Goal: Task Accomplishment & Management: Use online tool/utility

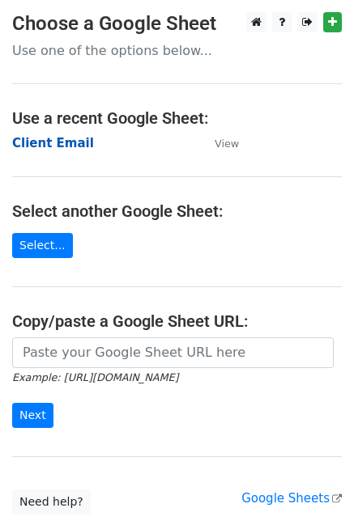
click at [36, 147] on strong "Client Email" at bounding box center [53, 143] width 82 height 15
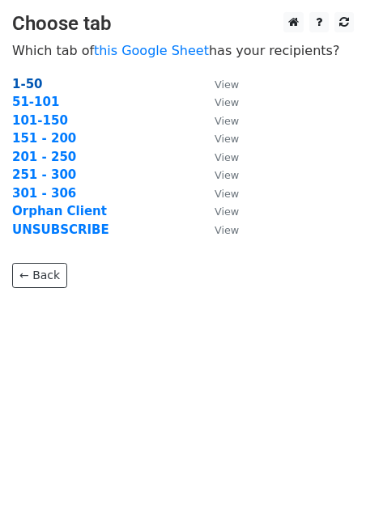
click at [33, 86] on strong "1-50" at bounding box center [27, 84] width 31 height 15
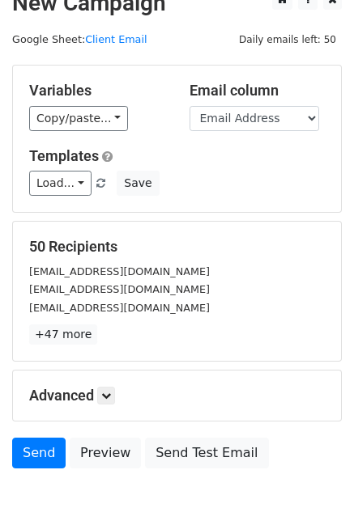
scroll to position [25, 0]
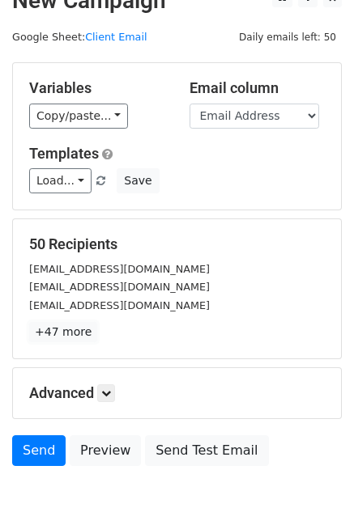
click at [44, 322] on link "+47 more" at bounding box center [63, 332] width 68 height 20
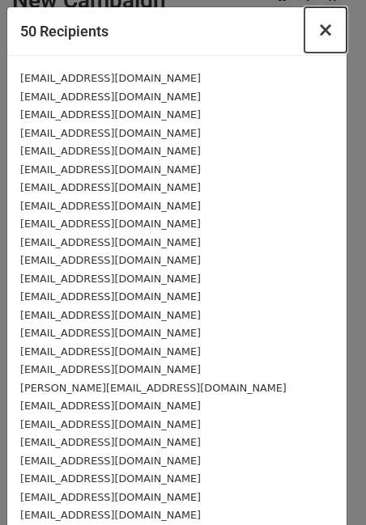
click at [307, 27] on button "×" at bounding box center [325, 29] width 42 height 45
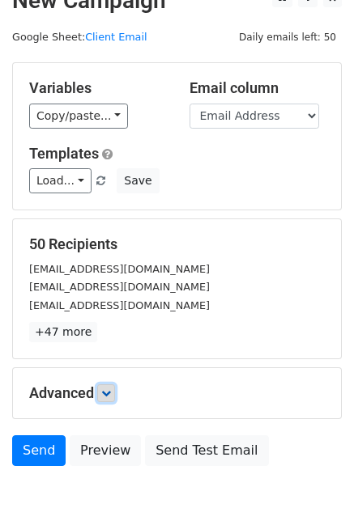
click at [103, 393] on link at bounding box center [106, 393] width 18 height 18
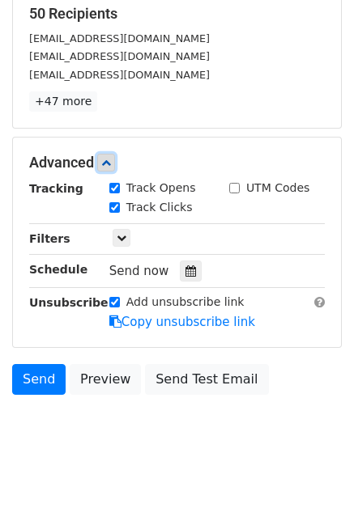
scroll to position [261, 0]
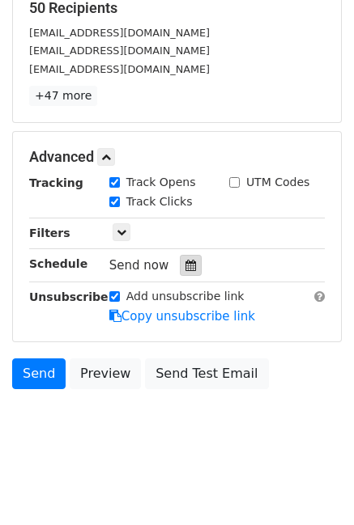
click at [185, 268] on icon at bounding box center [190, 265] width 11 height 11
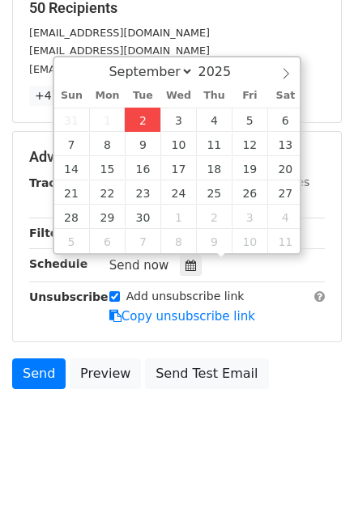
type input "2025-09-02 14:00"
type input "02"
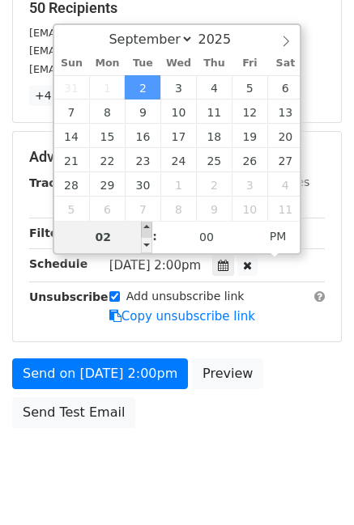
type input "2025-09-02 15:00"
type input "03"
click at [148, 229] on span at bounding box center [146, 229] width 11 height 16
type input "2025-09-02 16:00"
type input "04"
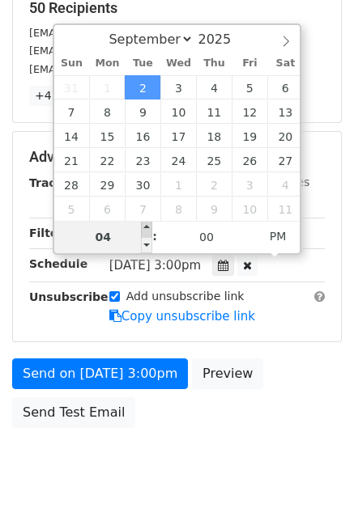
click at [148, 229] on span at bounding box center [146, 229] width 11 height 16
click at [147, 269] on span "Tue, Sep 2, 4:00pm" at bounding box center [154, 265] width 91 height 15
type input "2025-09-02 15:00"
type input "03"
click at [147, 242] on span at bounding box center [146, 245] width 11 height 16
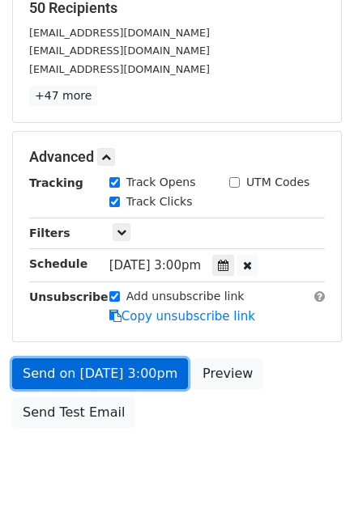
click at [124, 372] on link "Send on Sep 2 at 3:00pm" at bounding box center [100, 373] width 176 height 31
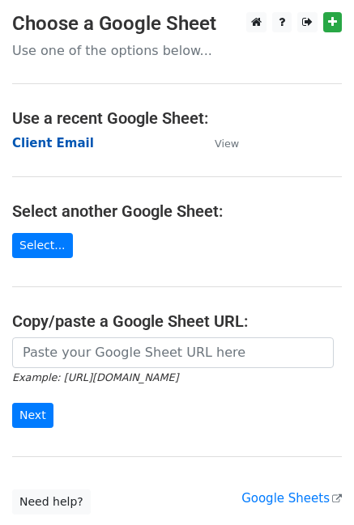
click at [78, 146] on strong "Client Email" at bounding box center [53, 143] width 82 height 15
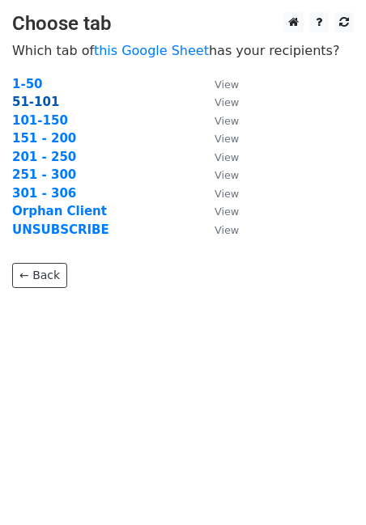
click at [37, 105] on strong "51-101" at bounding box center [35, 102] width 47 height 15
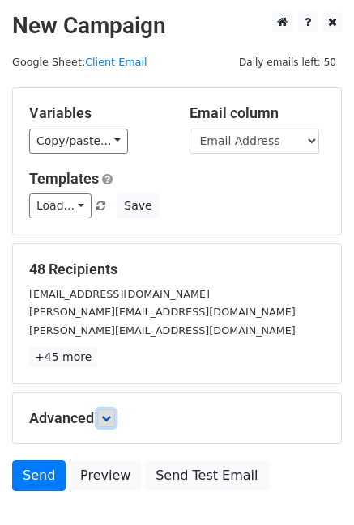
click at [108, 420] on icon at bounding box center [106, 418] width 10 height 10
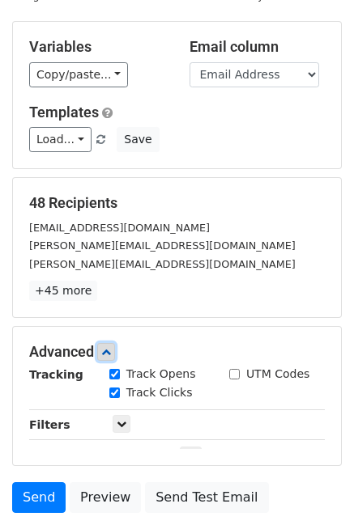
scroll to position [247, 0]
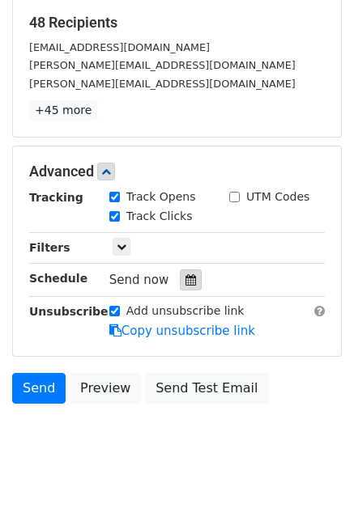
click at [184, 286] on div at bounding box center [191, 279] width 22 height 21
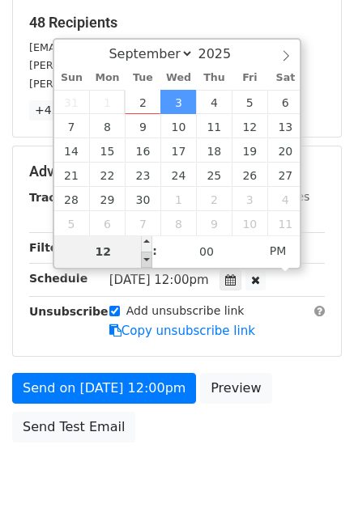
type input "2025-09-03 11:00"
type input "11"
click at [149, 255] on span at bounding box center [146, 260] width 11 height 16
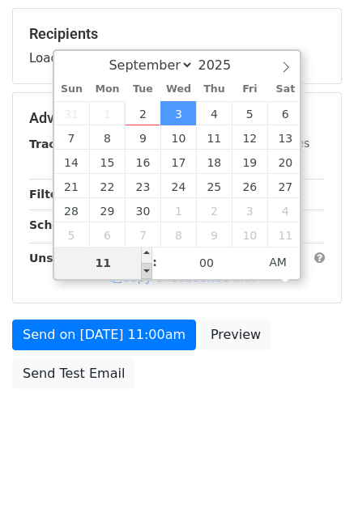
type input "2025-09-03 12:00"
type input "12"
click at [149, 256] on span at bounding box center [146, 255] width 11 height 16
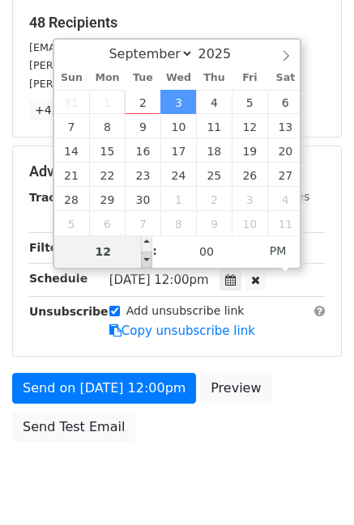
type input "2025-09-03 11:00"
type input "11"
click at [144, 265] on span at bounding box center [146, 260] width 11 height 16
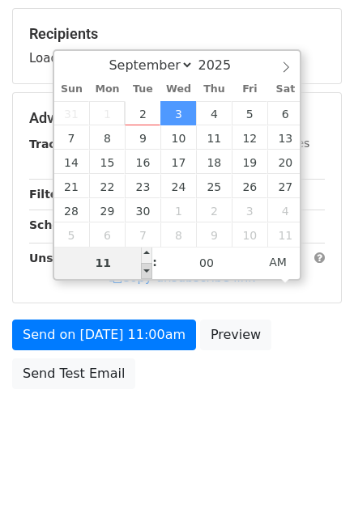
type input "2025-09-03 10:00"
type input "10"
click at [144, 265] on span at bounding box center [146, 271] width 11 height 16
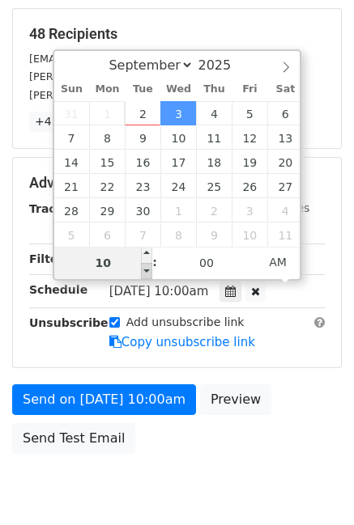
scroll to position [247, 0]
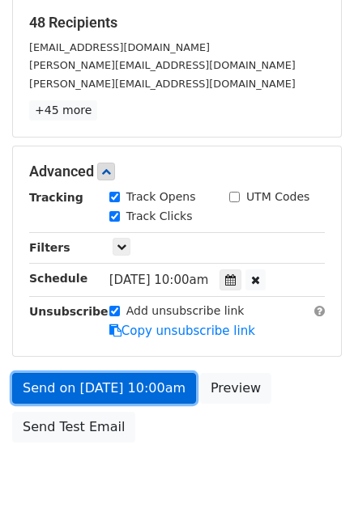
click at [152, 388] on link "Send on Sep 3 at 10:00am" at bounding box center [104, 388] width 184 height 31
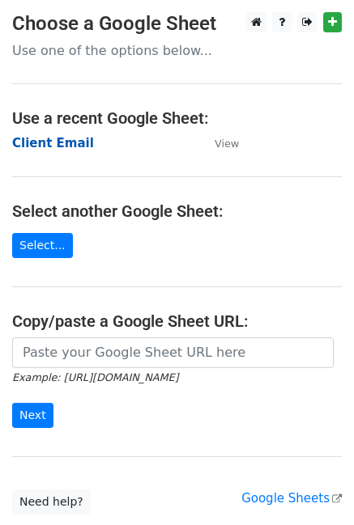
click at [53, 143] on strong "Client Email" at bounding box center [53, 143] width 82 height 15
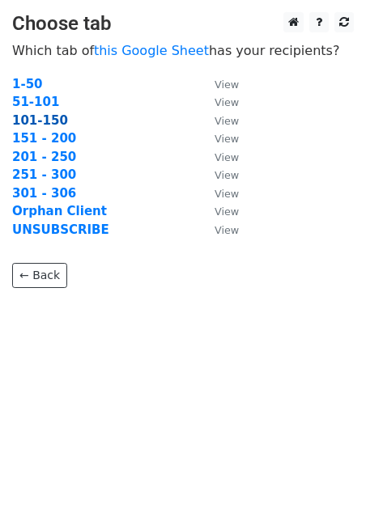
click at [46, 125] on strong "101-150" at bounding box center [40, 120] width 56 height 15
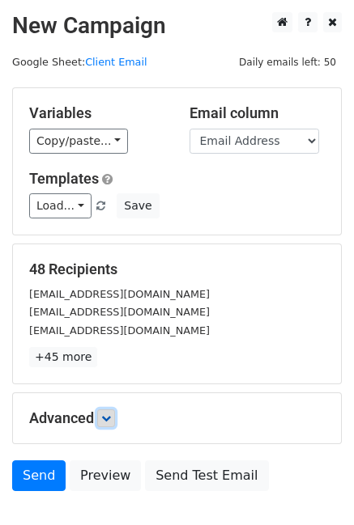
click at [110, 410] on link at bounding box center [106, 418] width 18 height 18
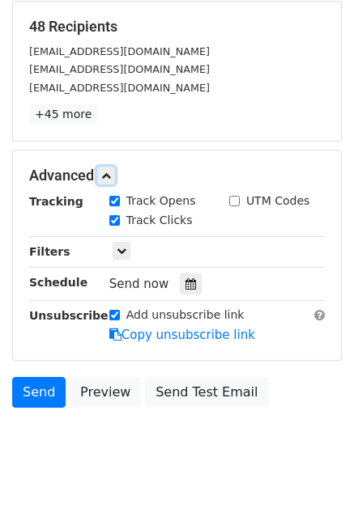
scroll to position [244, 0]
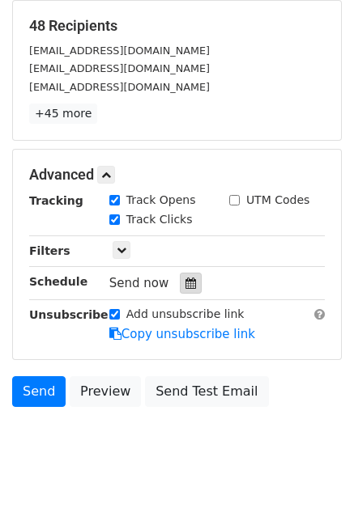
click at [180, 278] on div at bounding box center [191, 283] width 22 height 21
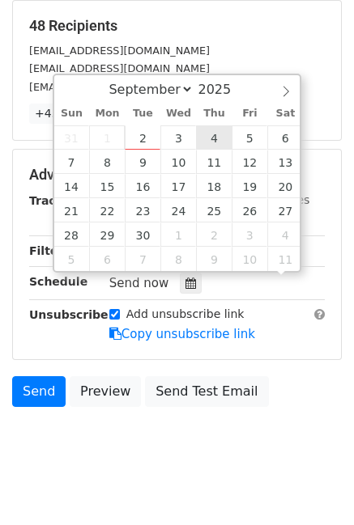
scroll to position [1, 0]
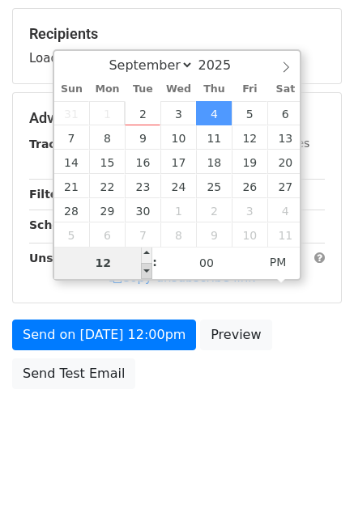
click at [140, 270] on div "12" at bounding box center [103, 263] width 99 height 32
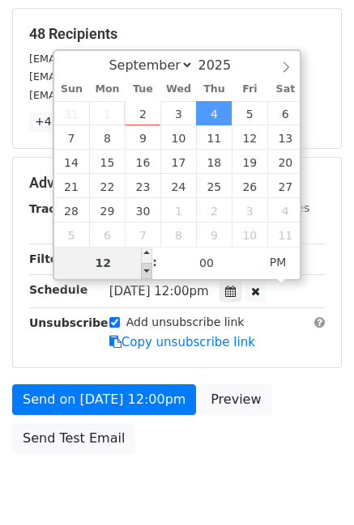
type input "2025-09-04 11:00"
type input "11"
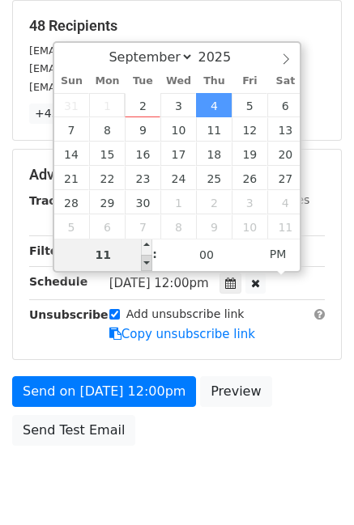
click at [145, 269] on span at bounding box center [146, 263] width 11 height 16
type input "2025-09-04 10:00"
type input "10"
click at [146, 266] on span at bounding box center [146, 263] width 11 height 16
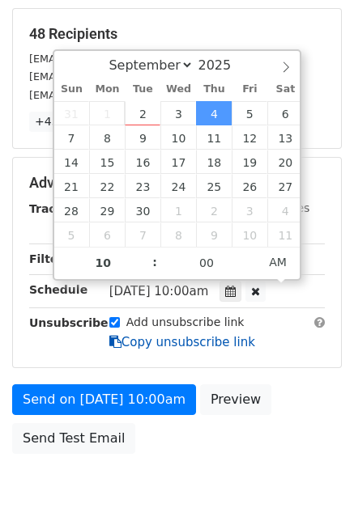
scroll to position [244, 0]
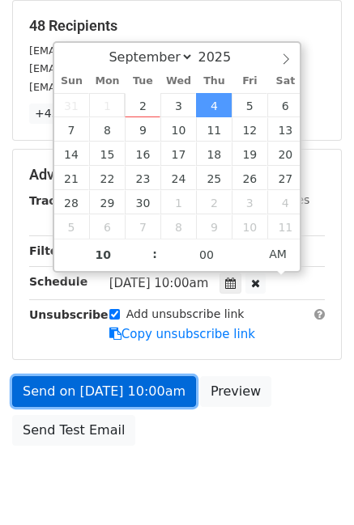
click at [129, 388] on link "Send on Sep 4 at 10:00am" at bounding box center [104, 391] width 184 height 31
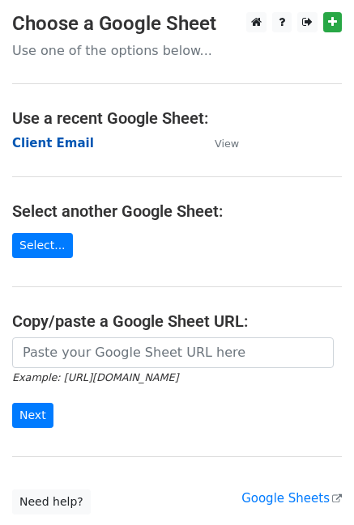
click at [74, 143] on strong "Client Email" at bounding box center [53, 143] width 82 height 15
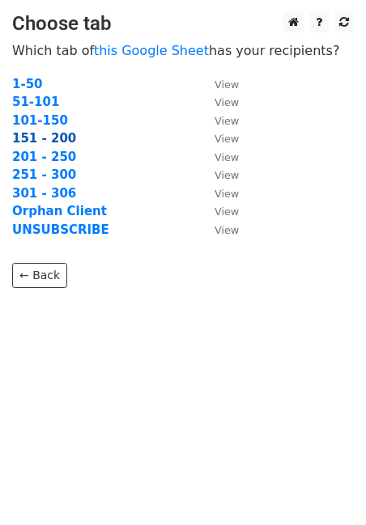
click at [34, 137] on strong "151 - 200" at bounding box center [44, 138] width 64 height 15
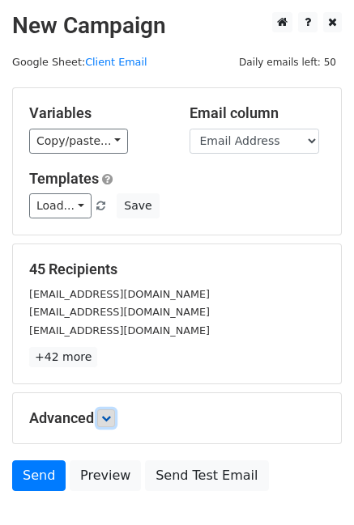
click at [111, 413] on icon at bounding box center [106, 418] width 10 height 10
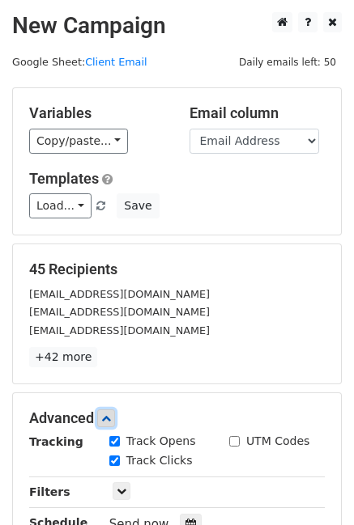
scroll to position [209, 0]
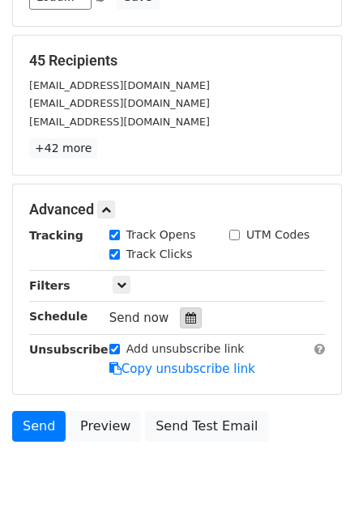
click at [189, 321] on icon at bounding box center [190, 317] width 11 height 11
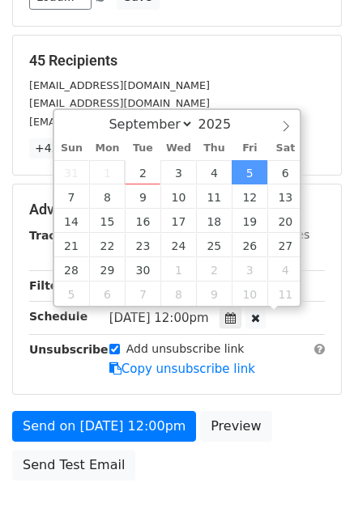
scroll to position [1, 0]
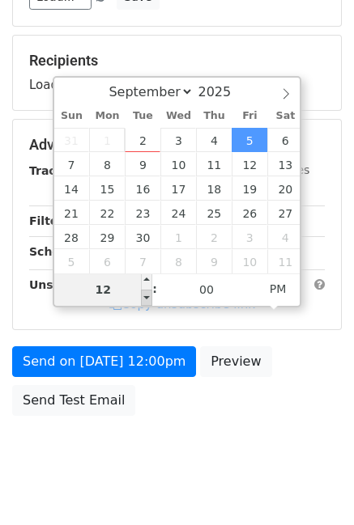
type input "2025-09-05 11:00"
type input "11"
click at [146, 294] on span at bounding box center [146, 298] width 11 height 16
type input "2025-09-05 10:00"
type input "10"
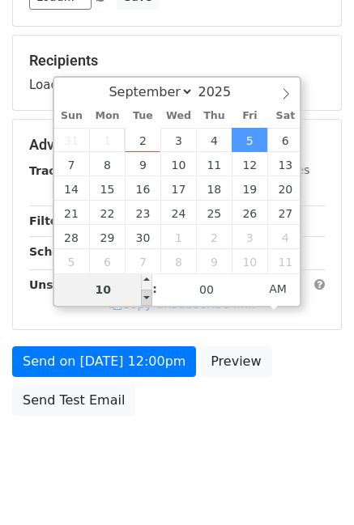
click at [146, 294] on span at bounding box center [146, 298] width 11 height 16
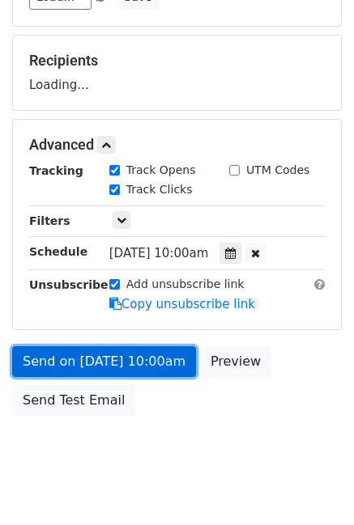
click at [150, 371] on form "Variables Copy/paste... {{Name}} {{Email Address}} {{45}} Email column Name Ema…" at bounding box center [176, 151] width 329 height 545
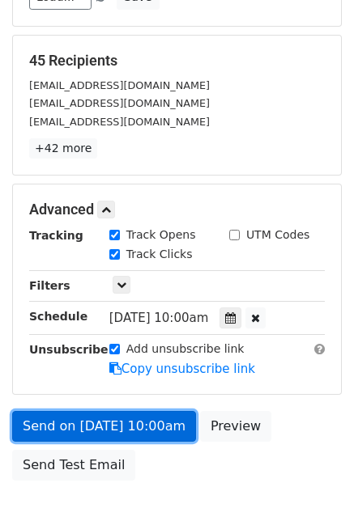
click at [148, 421] on link "Send on Sep 5 at 10:00am" at bounding box center [104, 426] width 184 height 31
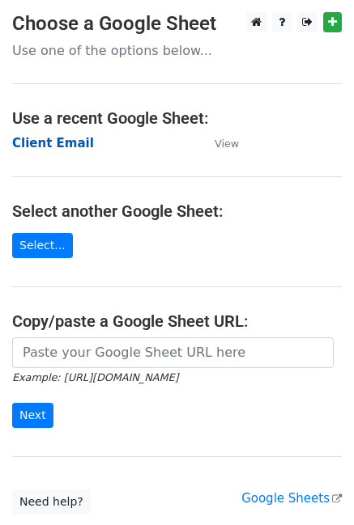
drag, startPoint x: 65, startPoint y: 151, endPoint x: 63, endPoint y: 142, distance: 9.0
click at [64, 151] on td "Client Email" at bounding box center [105, 143] width 186 height 19
click at [63, 142] on strong "Client Email" at bounding box center [53, 143] width 82 height 15
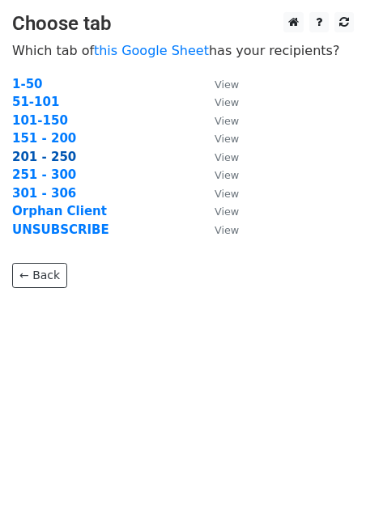
click at [29, 153] on strong "201 - 250" at bounding box center [44, 157] width 64 height 15
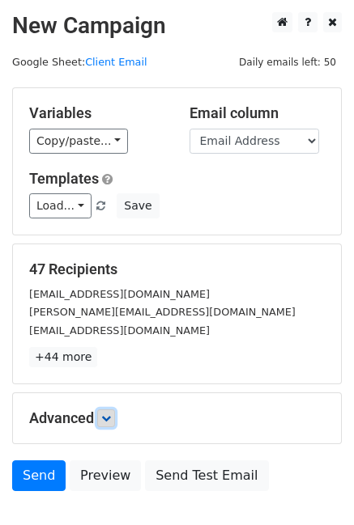
click at [108, 418] on icon at bounding box center [106, 418] width 10 height 10
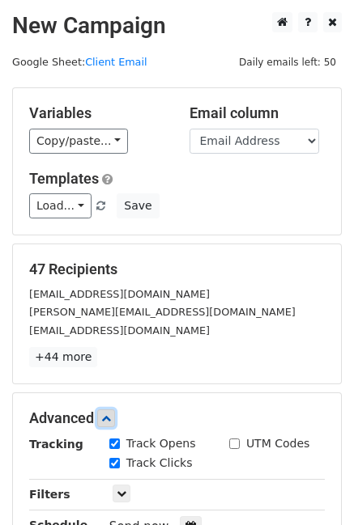
scroll to position [261, 0]
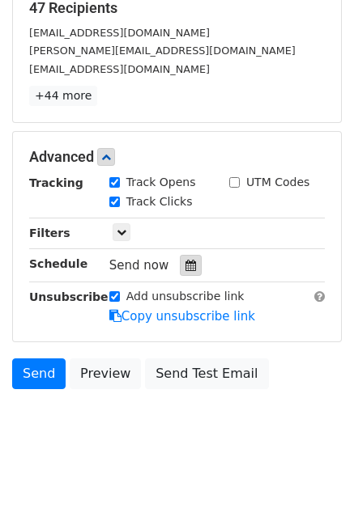
click at [185, 268] on icon at bounding box center [190, 265] width 11 height 11
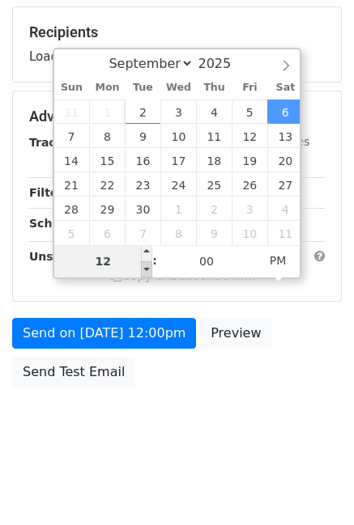
click at [143, 232] on span "Sat, Sep 6, 12:00pm" at bounding box center [159, 225] width 100 height 15
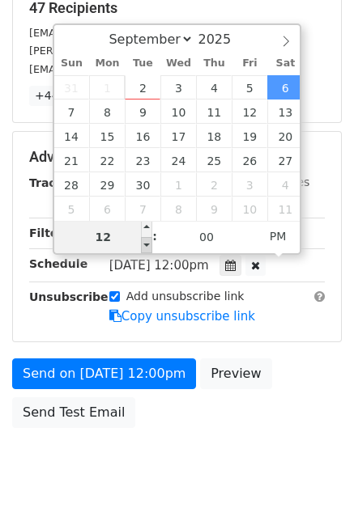
click at [151, 242] on div "12 : 00 PM" at bounding box center [177, 237] width 246 height 32
type input "2025-09-06 11:00"
type input "11"
click at [149, 241] on span at bounding box center [146, 245] width 11 height 16
type input "2025-09-06 10:00"
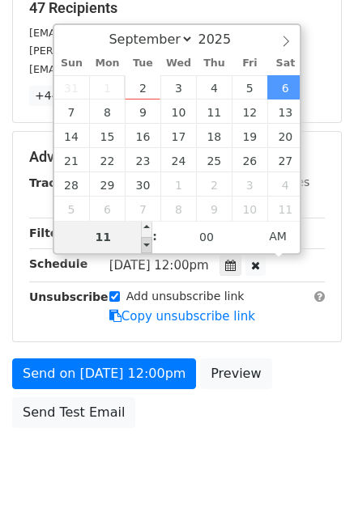
type input "10"
click at [149, 241] on span at bounding box center [146, 245] width 11 height 16
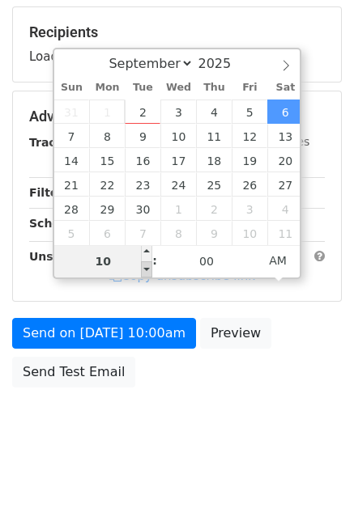
scroll to position [235, 0]
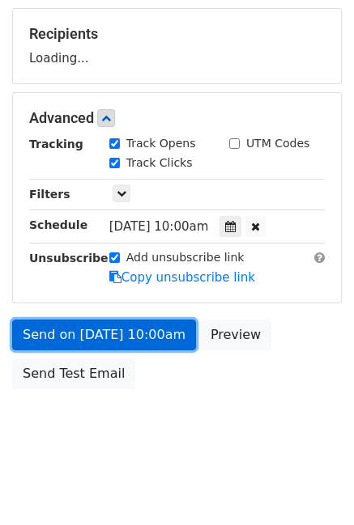
click at [142, 340] on link "Send on Sep 6 at 10:00am" at bounding box center [104, 335] width 184 height 31
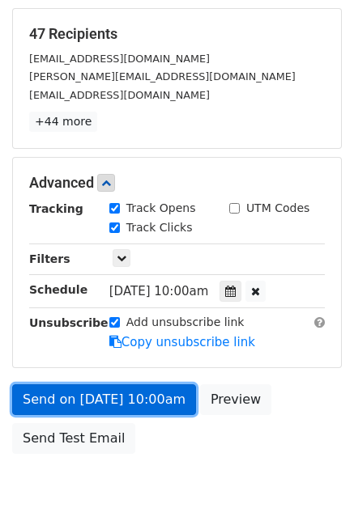
click at [124, 398] on link "Send on Sep 6 at 10:00am" at bounding box center [104, 399] width 184 height 31
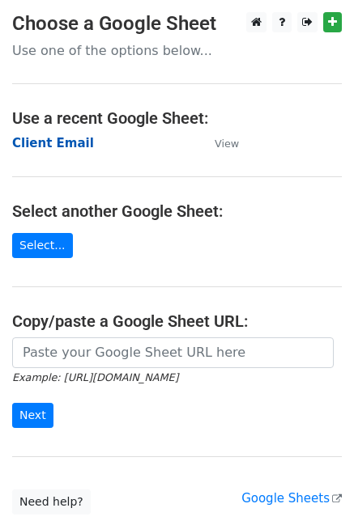
click at [76, 141] on strong "Client Email" at bounding box center [53, 143] width 82 height 15
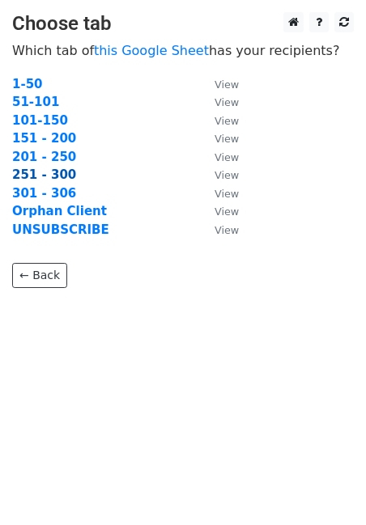
click at [22, 174] on strong "251 - 300" at bounding box center [44, 174] width 64 height 15
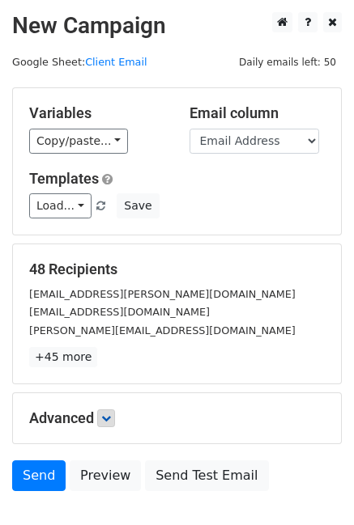
click at [102, 409] on div "Advanced Tracking Track Opens UTM Codes Track Clicks Filters Only include sprea…" at bounding box center [177, 418] width 328 height 50
click at [106, 417] on icon at bounding box center [106, 418] width 10 height 10
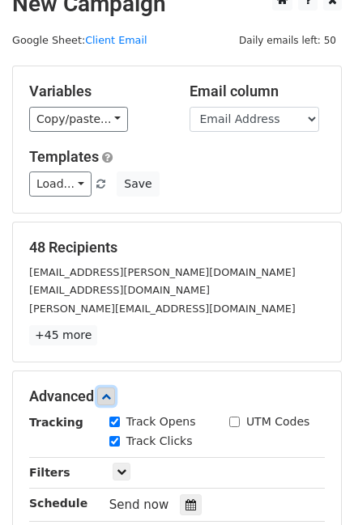
scroll to position [33, 0]
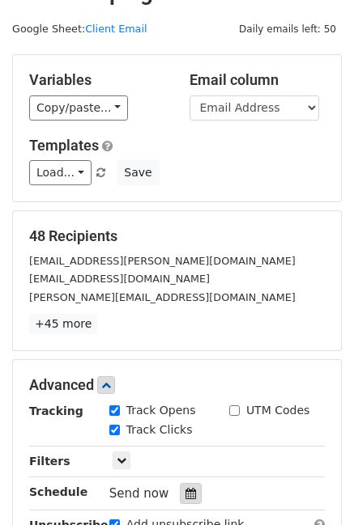
click at [180, 484] on div at bounding box center [191, 493] width 22 height 21
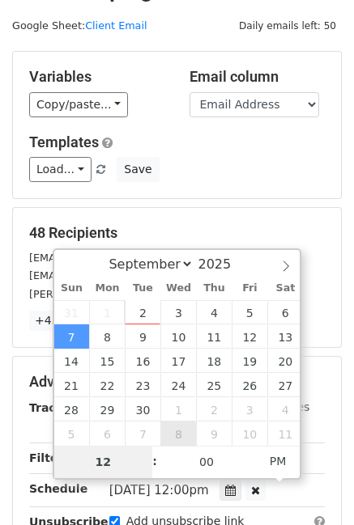
scroll to position [36, 0]
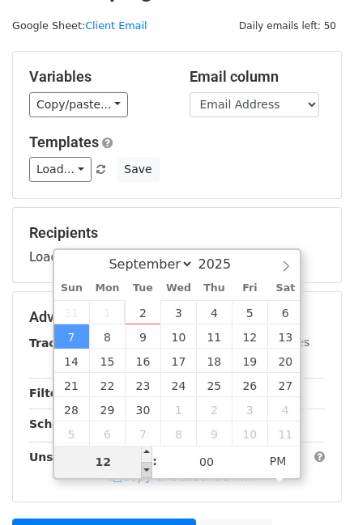
type input "2025-09-07 11:00"
type input "11"
click at [146, 465] on span at bounding box center [146, 470] width 11 height 16
type input "2025-09-07 10:00"
type input "10"
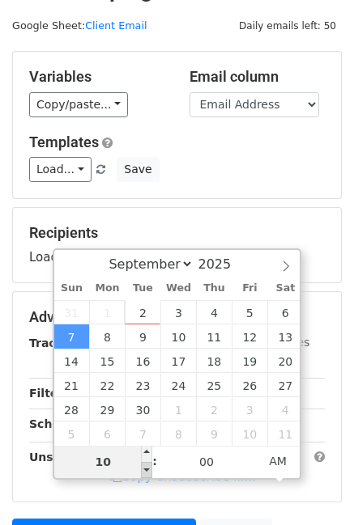
click at [146, 465] on span at bounding box center [146, 470] width 11 height 16
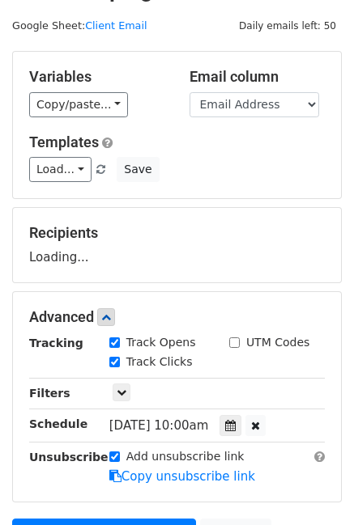
click at [217, 228] on h5 "Recipients" at bounding box center [176, 233] width 295 height 18
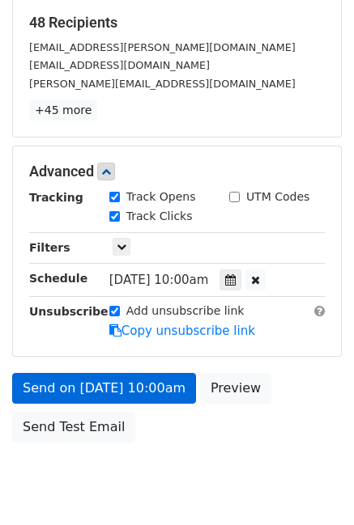
scroll to position [274, 0]
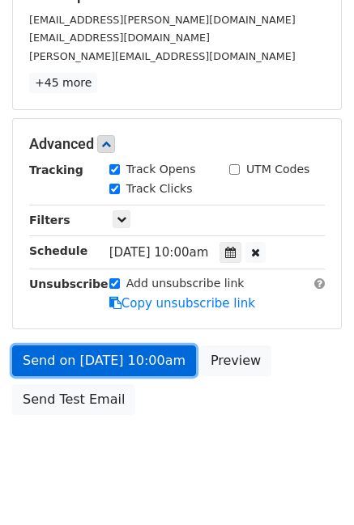
click at [168, 363] on link "Send on Sep 7 at 10:00am" at bounding box center [104, 360] width 184 height 31
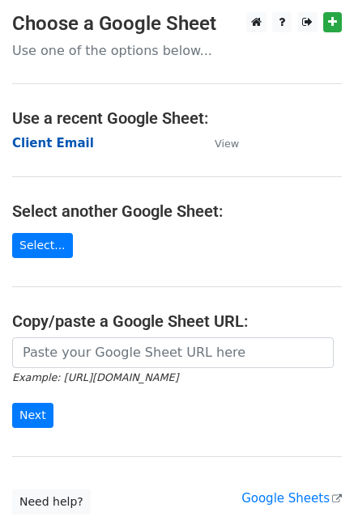
click at [32, 147] on strong "Client Email" at bounding box center [53, 143] width 82 height 15
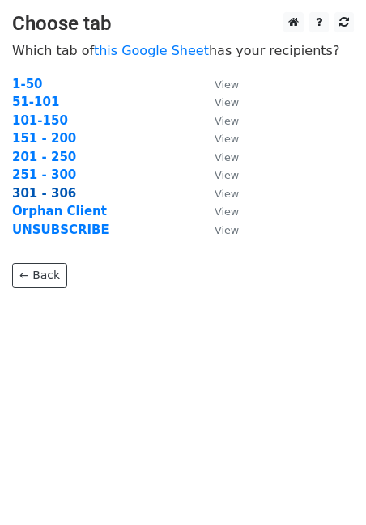
click at [28, 192] on strong "301 - 306" at bounding box center [44, 193] width 64 height 15
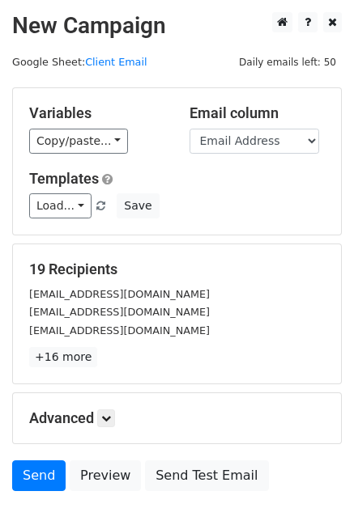
click at [100, 416] on h5 "Advanced" at bounding box center [176, 418] width 295 height 18
click at [101, 417] on link at bounding box center [106, 418] width 18 height 18
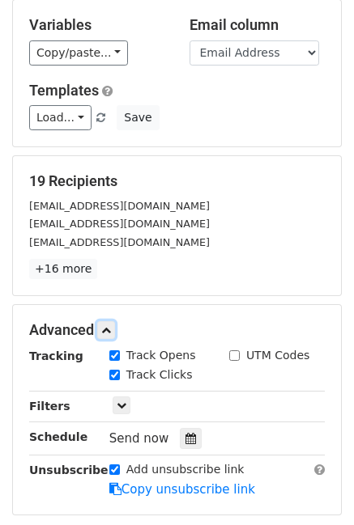
scroll to position [151, 0]
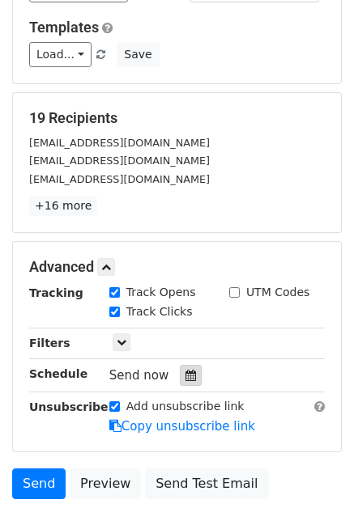
click at [180, 384] on div at bounding box center [191, 375] width 22 height 21
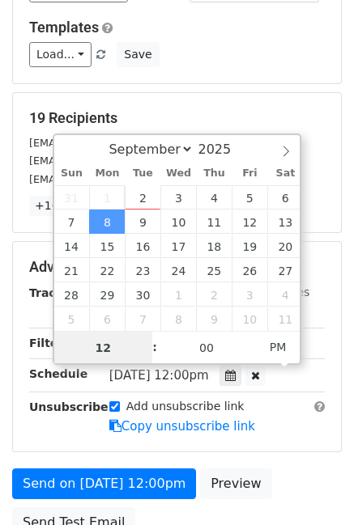
scroll to position [1, 0]
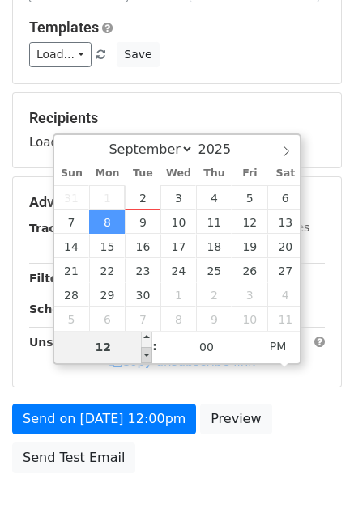
type input "2025-09-08 11:00"
type input "11"
click at [146, 353] on span at bounding box center [146, 355] width 11 height 16
type input "2025-09-08 10:00"
type input "10"
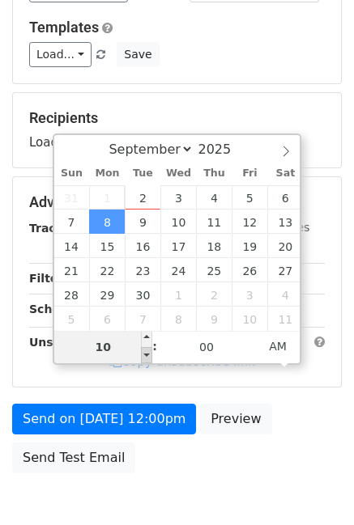
click at [146, 353] on span at bounding box center [146, 355] width 11 height 16
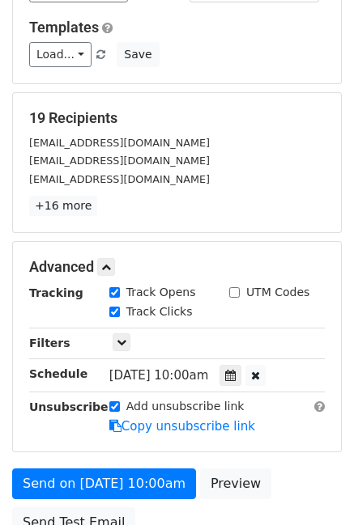
click at [16, 362] on div "Advanced Tracking Track Opens UTM Codes Track Clicks Filters Only include sprea…" at bounding box center [177, 347] width 328 height 210
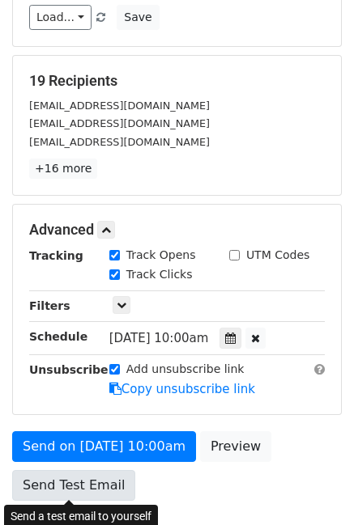
scroll to position [300, 0]
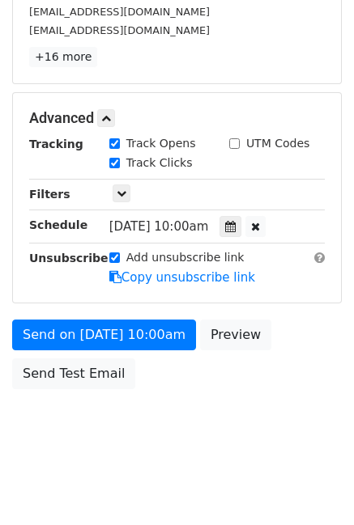
click at [101, 314] on form "Variables Copy/paste... {{Name}} {{Email Address}} {{19}} Email column Name Ema…" at bounding box center [176, 92] width 329 height 610
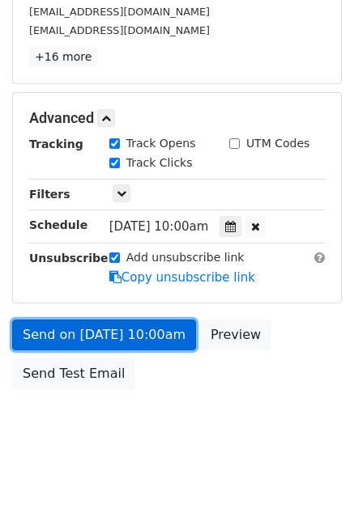
click at [100, 327] on link "Send on Sep 8 at 10:00am" at bounding box center [104, 335] width 184 height 31
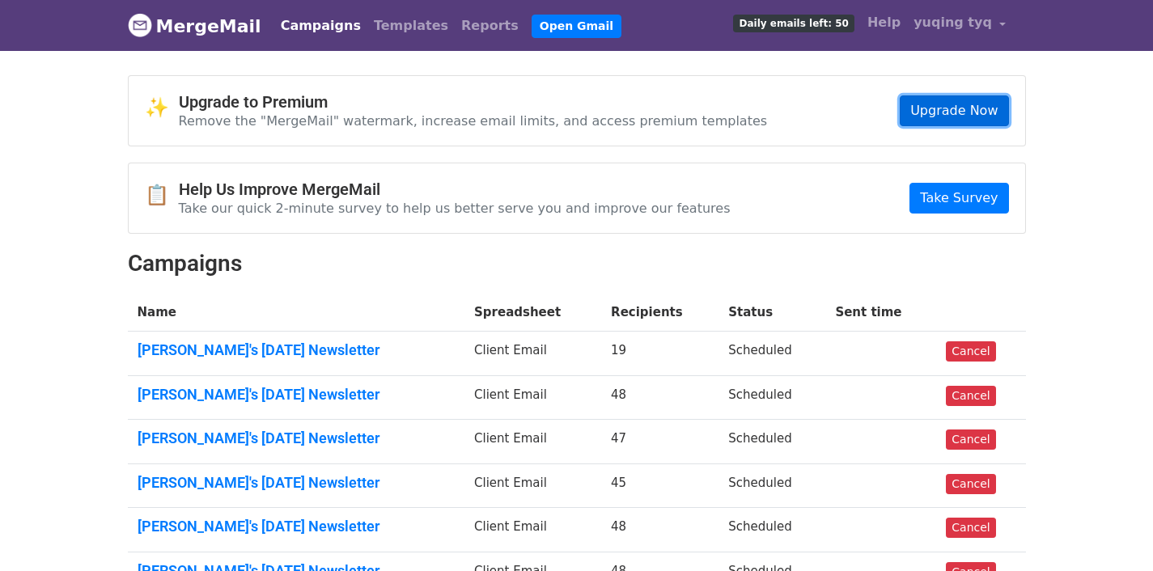
click at [913, 101] on link "Upgrade Now" at bounding box center [954, 110] width 108 height 31
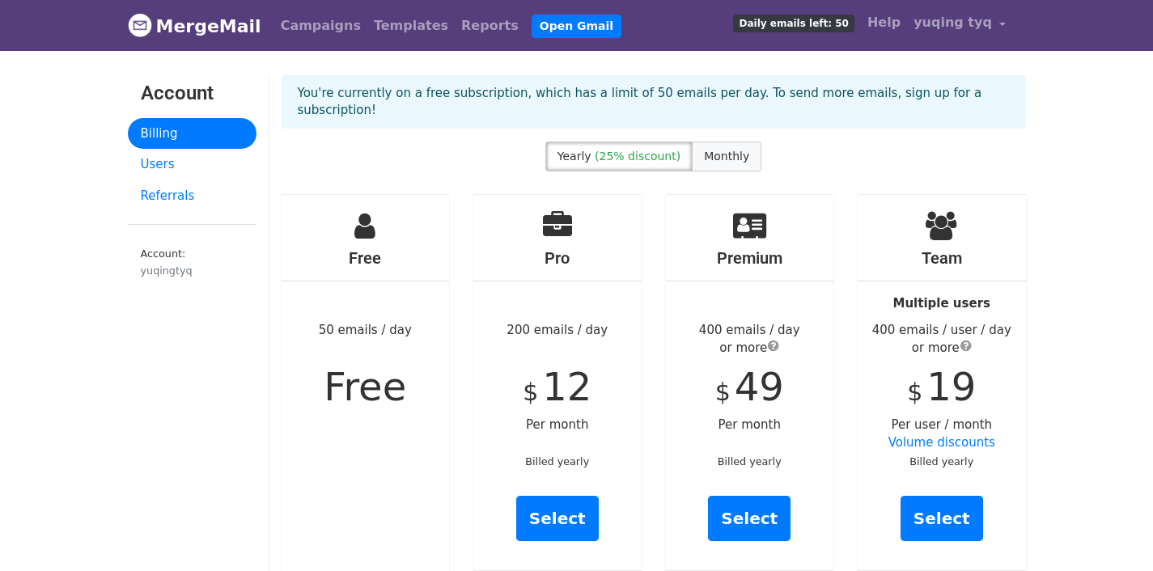
click at [710, 150] on span "Monthly" at bounding box center [726, 156] width 45 height 13
click at [646, 150] on span "(25% discount)" at bounding box center [638, 156] width 86 height 13
click at [730, 150] on span "Monthly" at bounding box center [726, 156] width 45 height 13
click at [617, 150] on span "(25% discount)" at bounding box center [638, 156] width 86 height 13
click at [704, 145] on label "Monthly" at bounding box center [727, 157] width 70 height 30
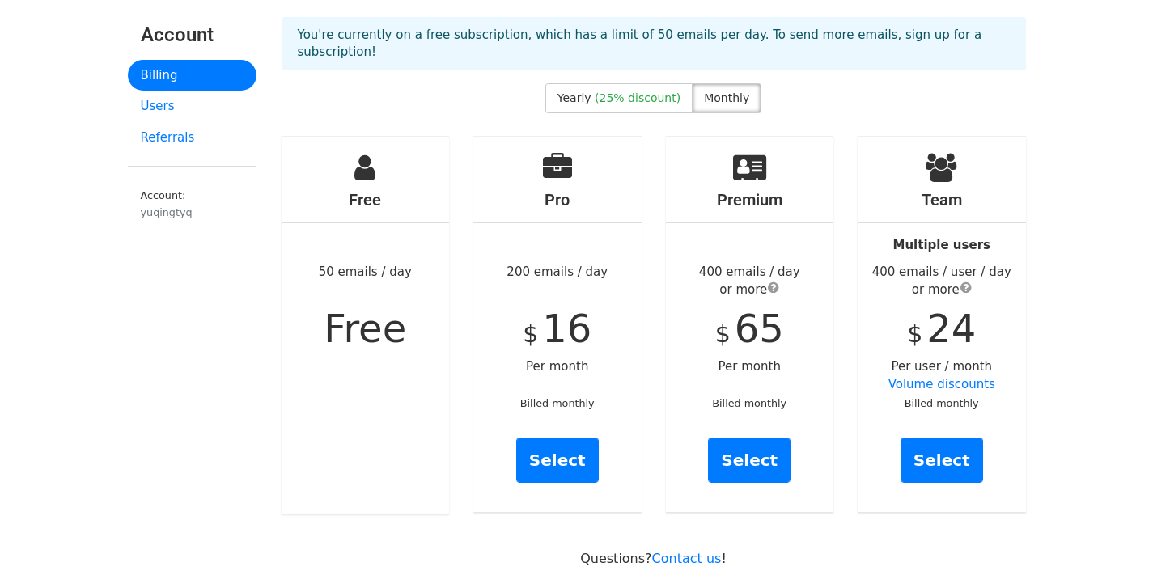
scroll to position [129, 0]
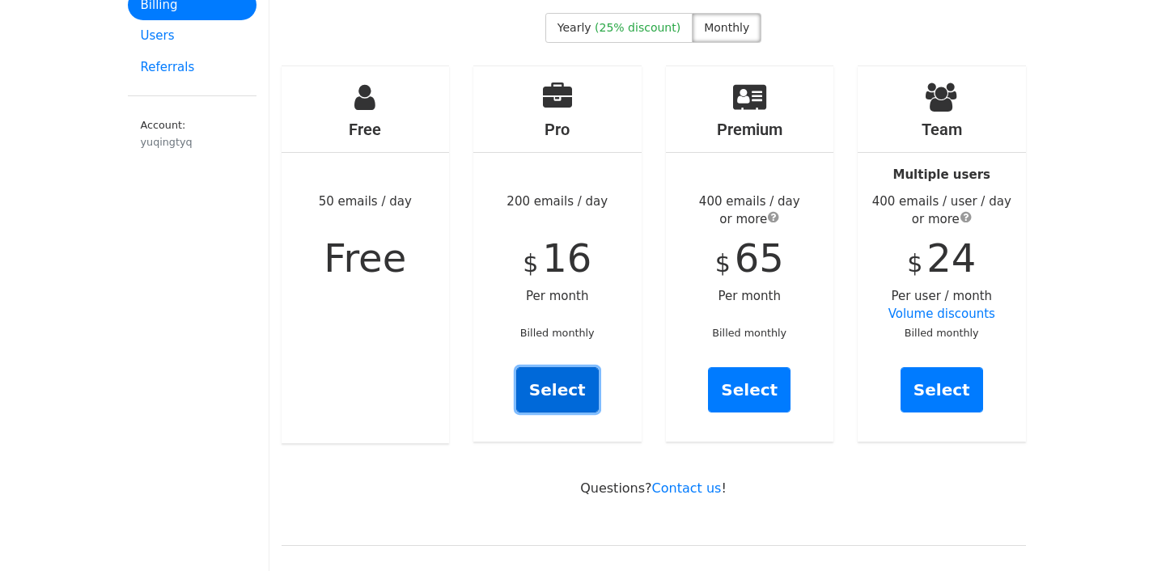
click at [572, 367] on link "Select" at bounding box center [557, 389] width 83 height 45
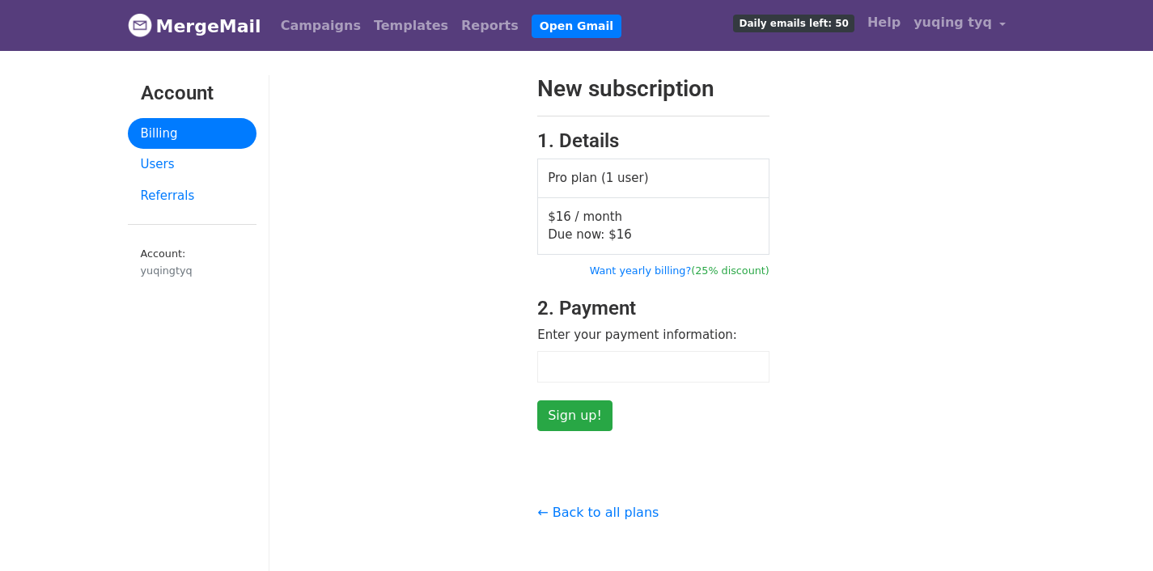
click at [579, 527] on div "← Back to all plans Questions? Contact support@mergemail.co Pricing | Refunds" at bounding box center [653, 561] width 256 height 151
click at [579, 515] on link "← Back to all plans" at bounding box center [597, 512] width 121 height 15
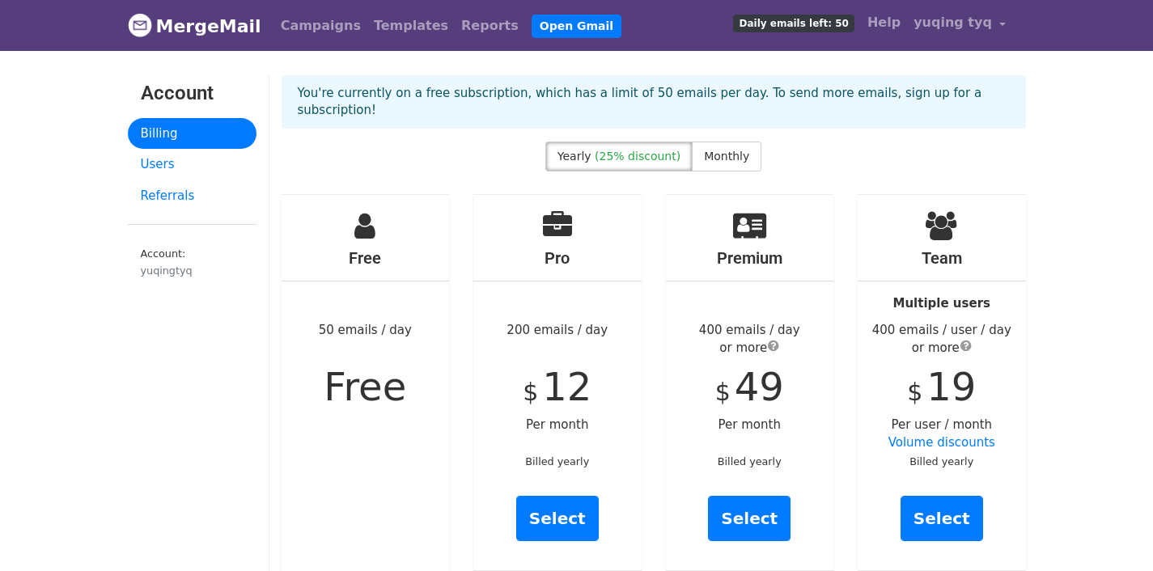
click at [198, 17] on link "MergeMail" at bounding box center [194, 26] width 133 height 34
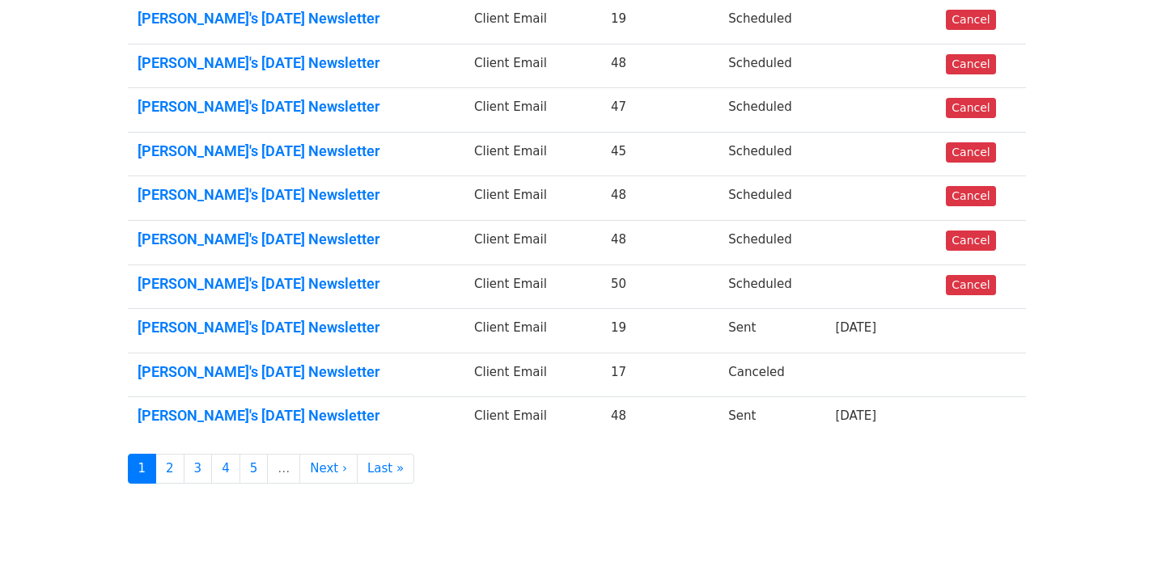
scroll to position [375, 0]
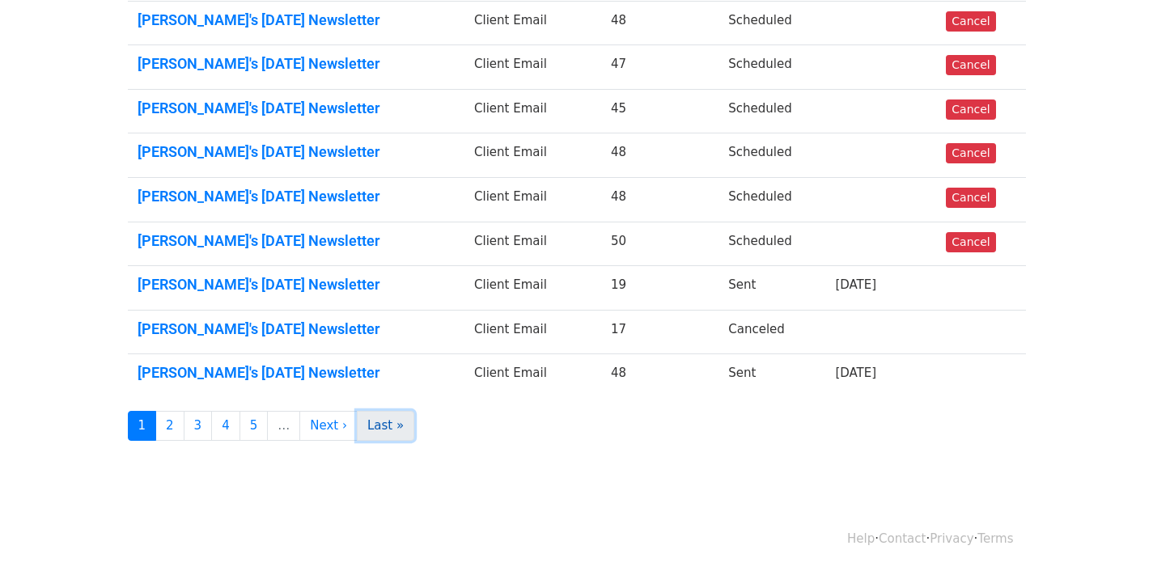
click at [369, 427] on link "Last »" at bounding box center [385, 426] width 57 height 30
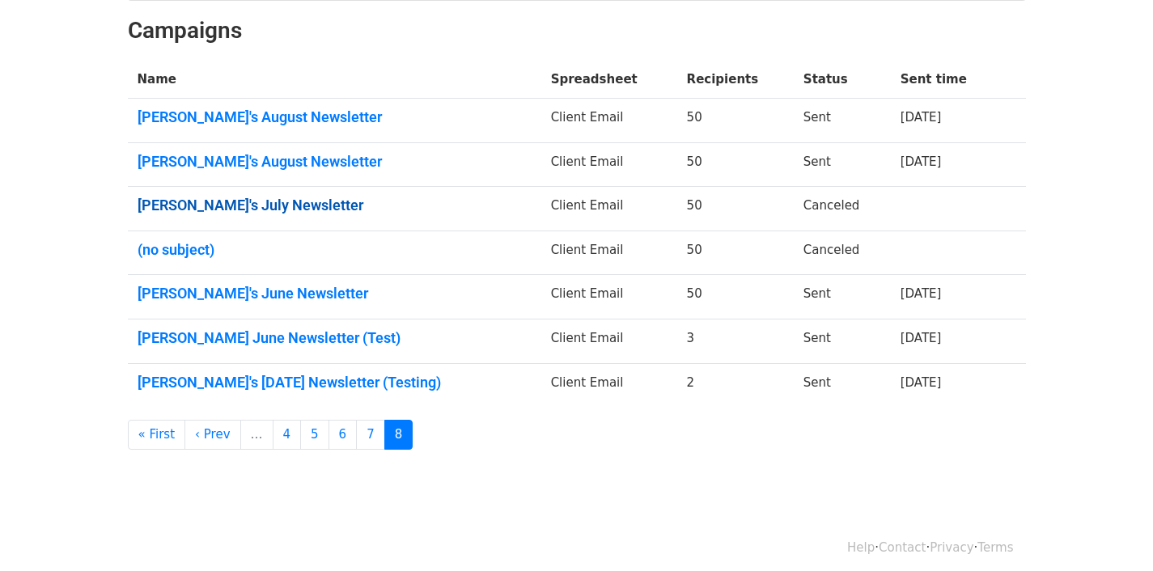
scroll to position [242, 0]
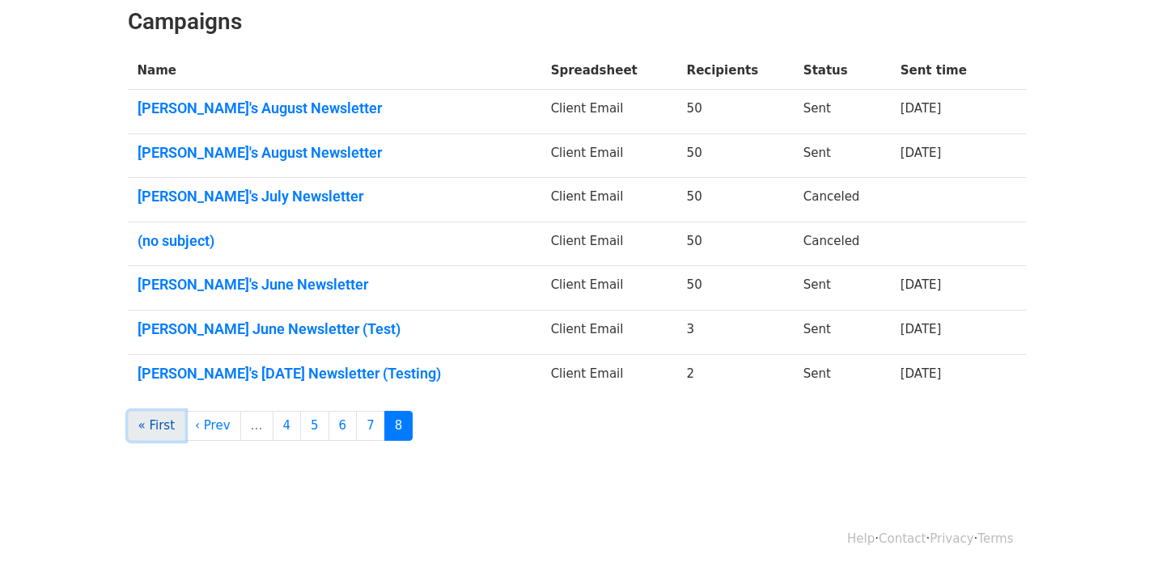
click at [173, 423] on link "« First" at bounding box center [157, 426] width 58 height 30
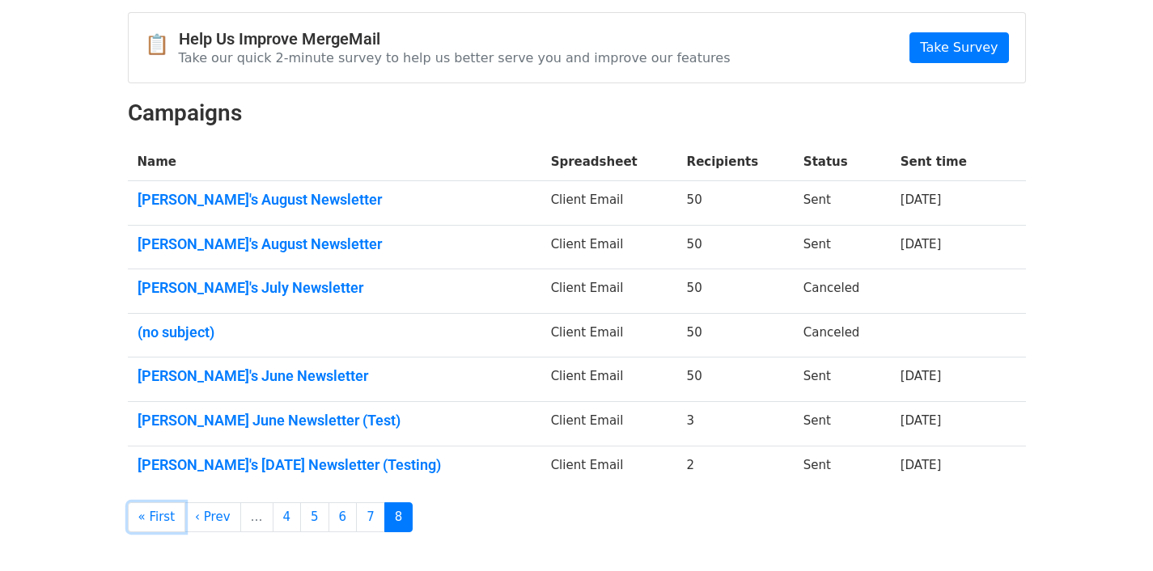
scroll to position [0, 0]
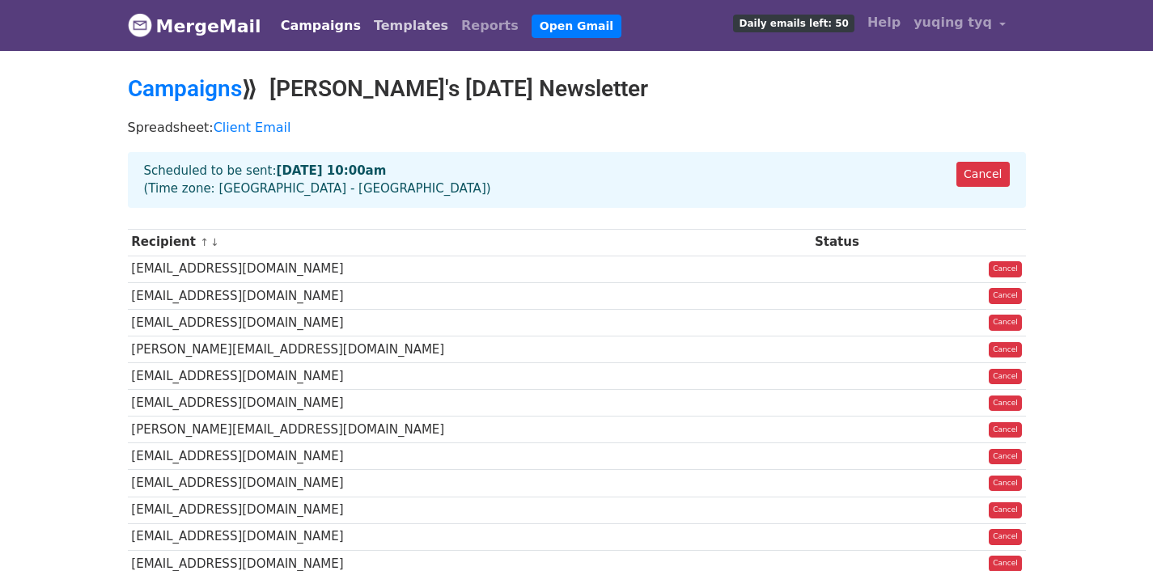
click at [367, 32] on link "Templates" at bounding box center [410, 26] width 87 height 32
